Goal: Task Accomplishment & Management: Use online tool/utility

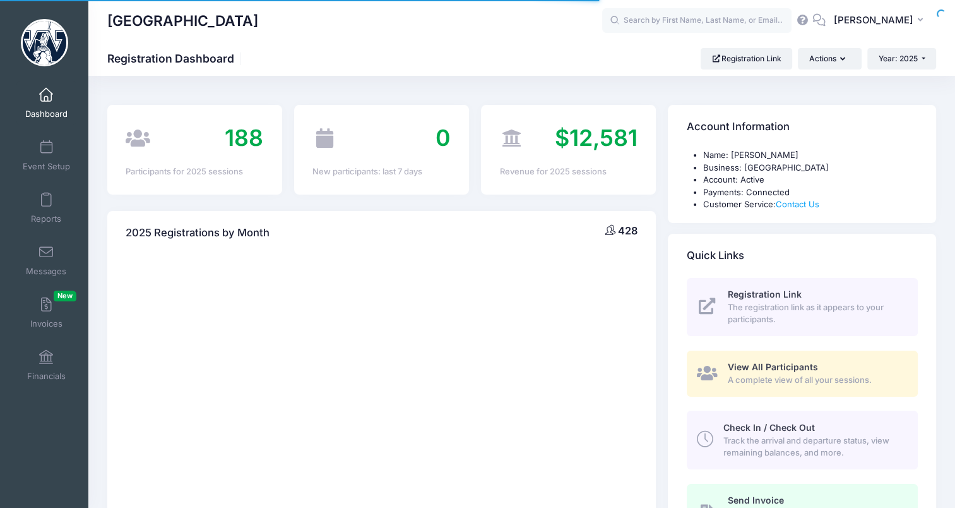
select select
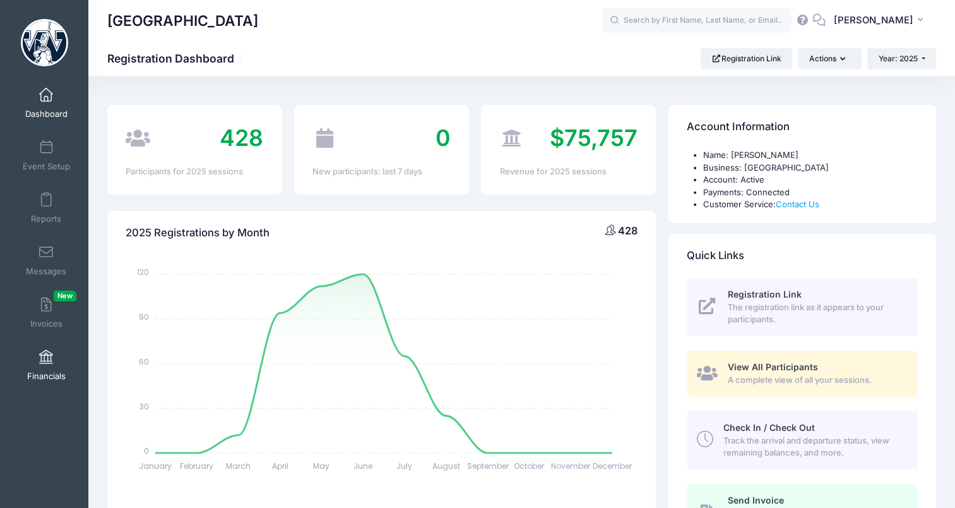
click at [52, 369] on link "Financials" at bounding box center [46, 365] width 60 height 44
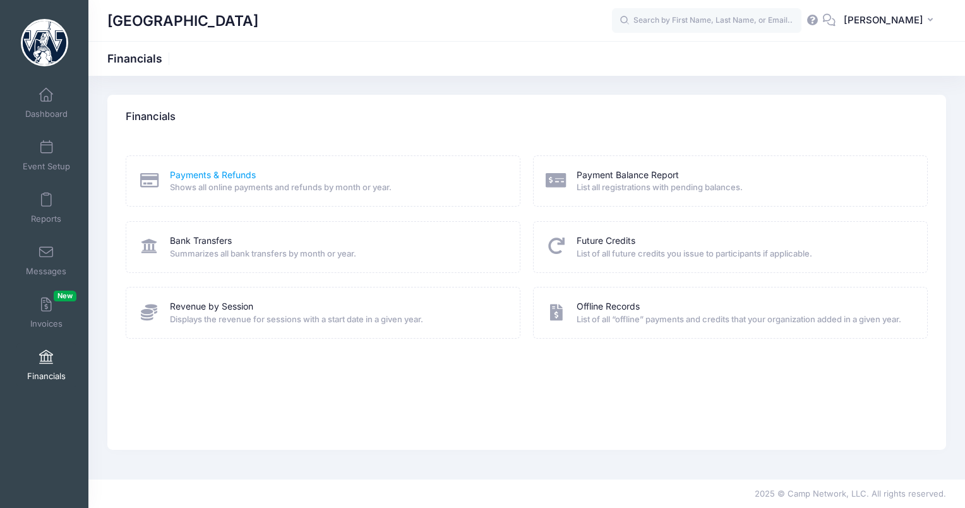
click at [201, 176] on link "Payments & Refunds" at bounding box center [213, 175] width 86 height 13
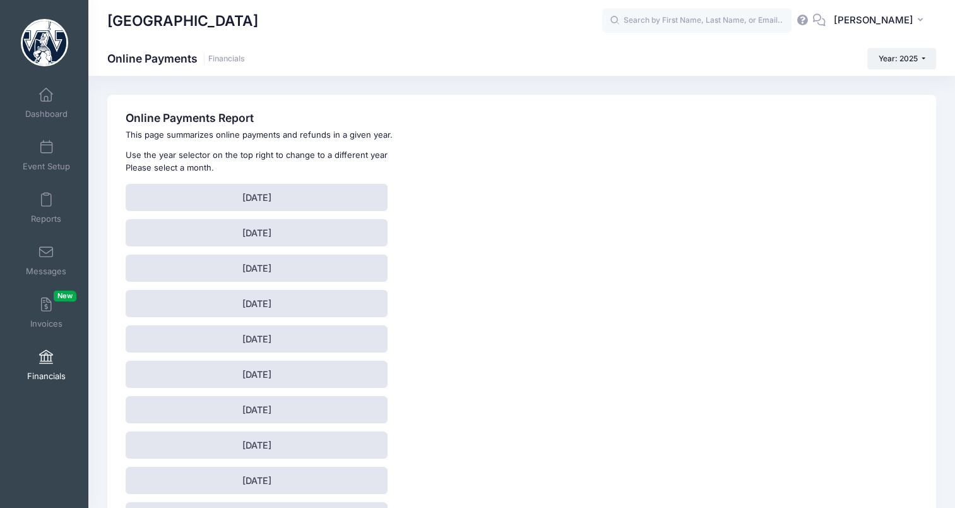
scroll to position [87, 0]
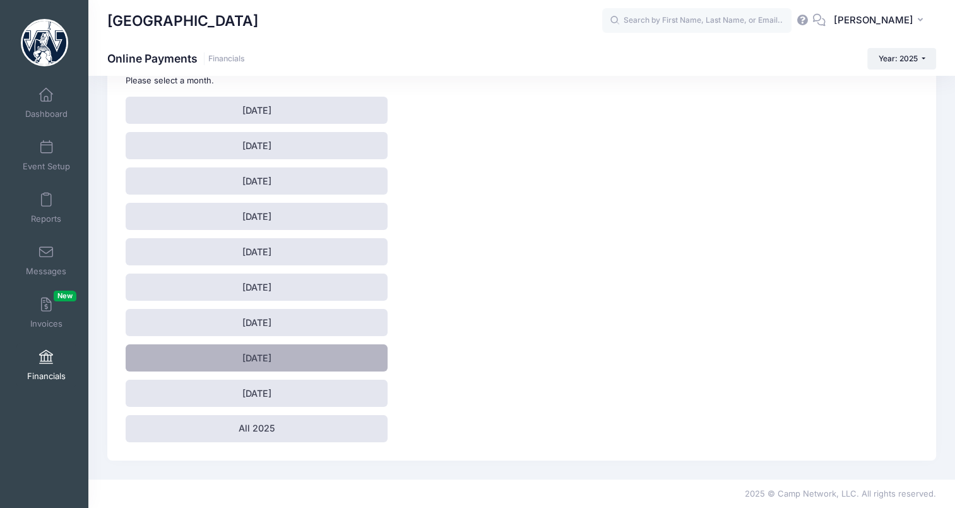
click at [295, 363] on link "August 2025" at bounding box center [257, 357] width 262 height 27
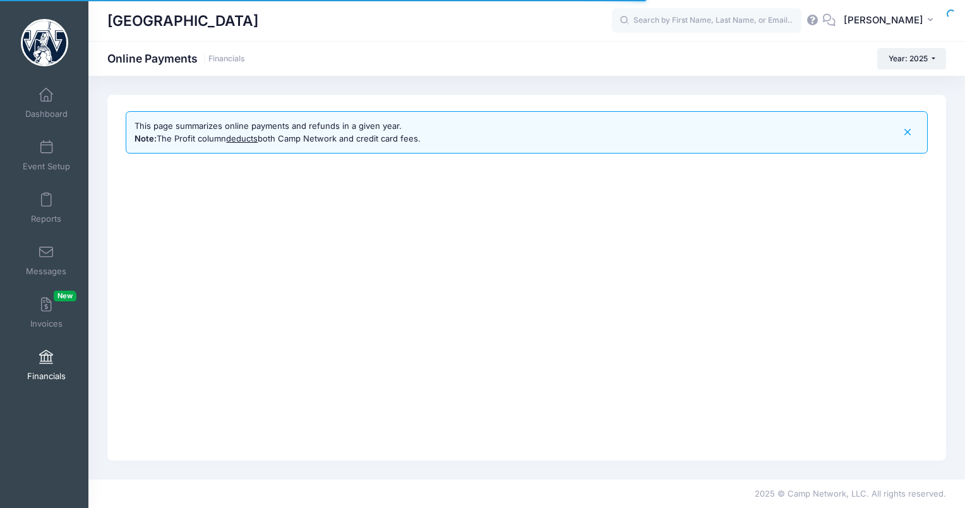
select select "10"
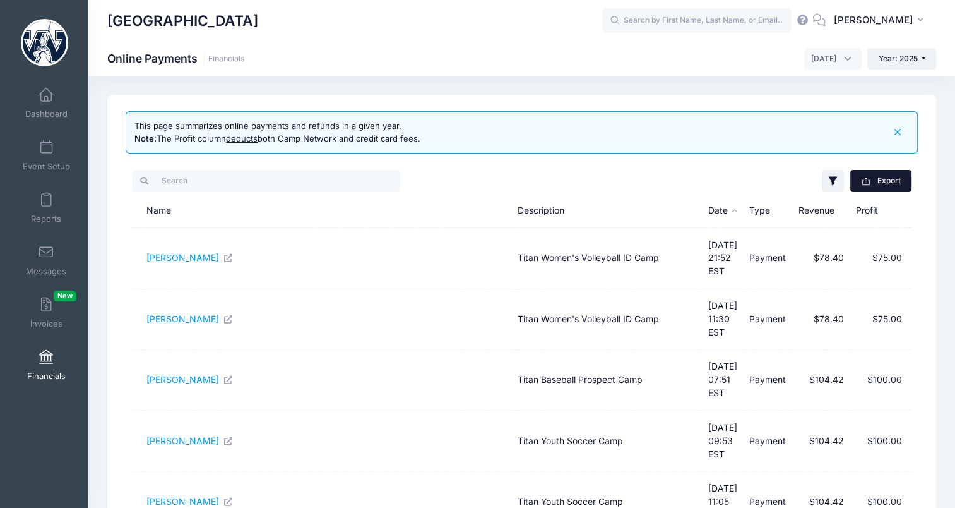
click at [892, 190] on button "Export" at bounding box center [880, 180] width 61 height 21
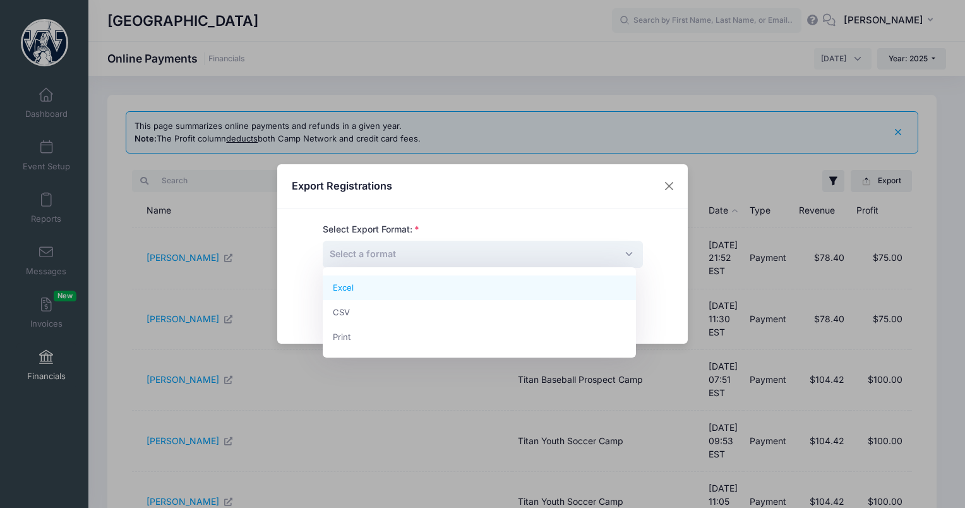
click at [624, 248] on span "Select a format" at bounding box center [483, 254] width 320 height 27
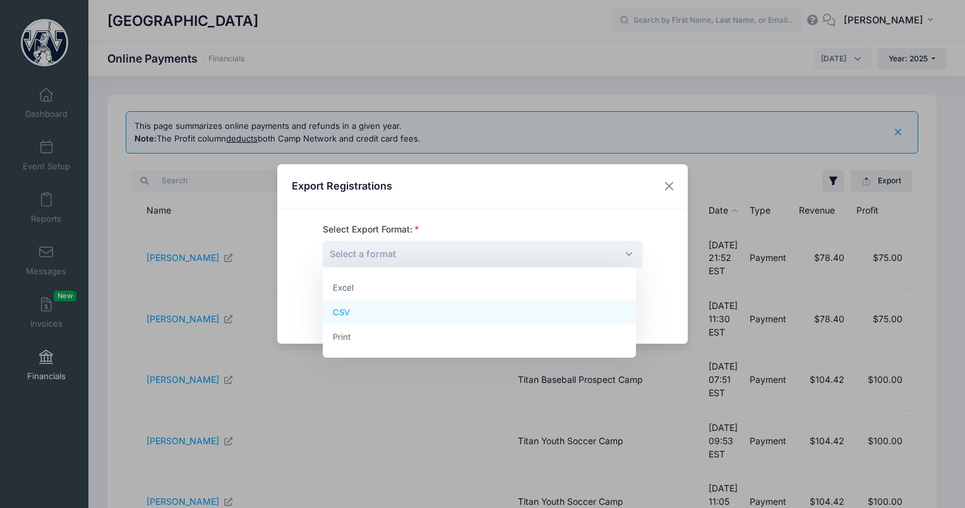
select select "csv"
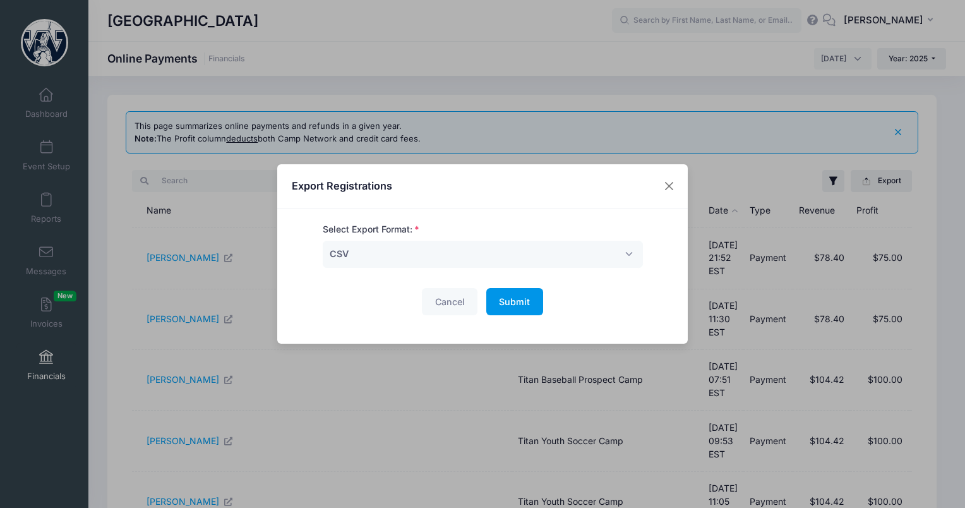
click at [528, 304] on button "Submit Please wait..." at bounding box center [514, 301] width 57 height 27
